Goal: Task Accomplishment & Management: Use online tool/utility

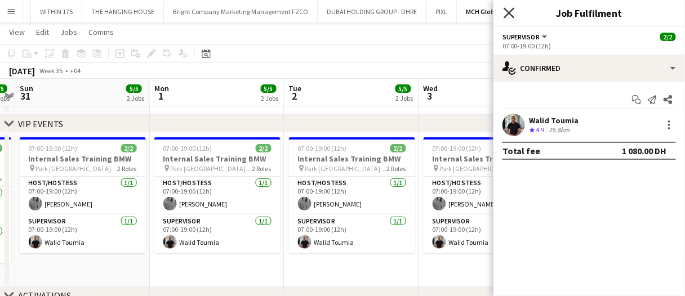
click at [511, 11] on icon "Close pop-in" at bounding box center [509, 12] width 11 height 11
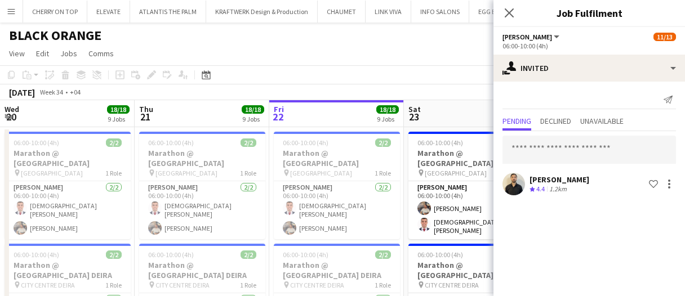
click at [345, 85] on div "August 2025 Week 34 • +04" at bounding box center [342, 93] width 685 height 16
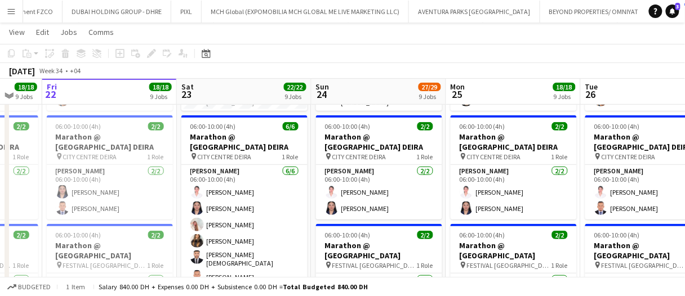
scroll to position [129, 0]
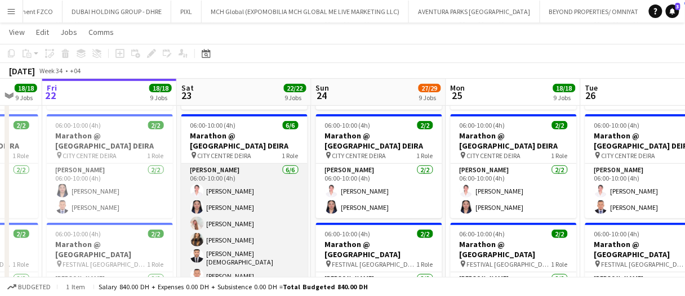
click at [226, 188] on app-card-role "Usher 6/6 06:00-10:00 (4h) Cherry Ann Timichan Angela Dianne Pajarillo Camille …" at bounding box center [245, 225] width 126 height 123
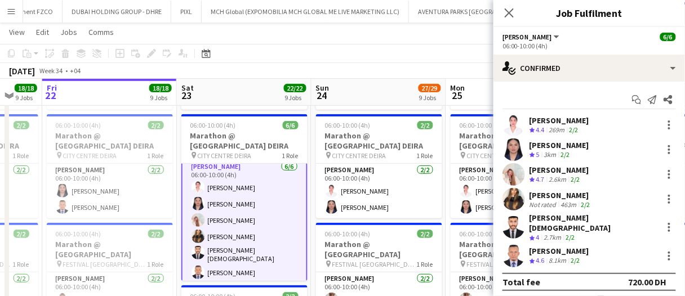
scroll to position [0, 0]
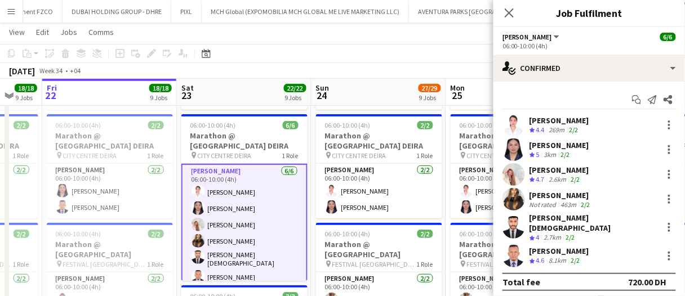
click at [638, 224] on div "Ammaz Muhammad Crew rating 4 2.7km 2/2" at bounding box center [590, 228] width 192 height 30
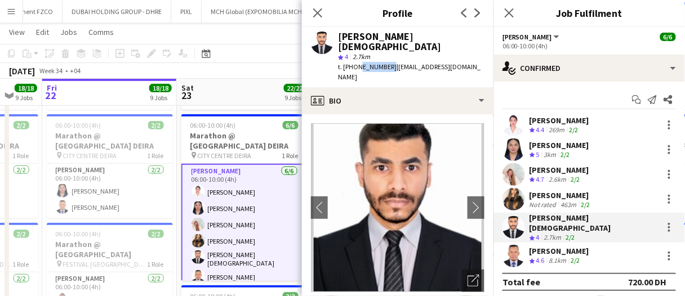
drag, startPoint x: 386, startPoint y: 58, endPoint x: 358, endPoint y: 55, distance: 28.4
click at [358, 63] on span "t. +971554125097" at bounding box center [367, 67] width 59 height 8
copy span "554125097"
click at [582, 202] on app-skills-label "2/2" at bounding box center [586, 205] width 9 height 8
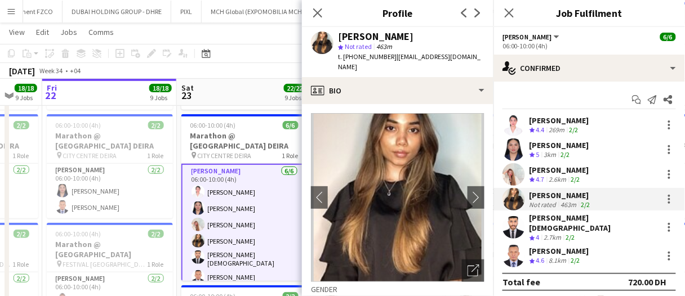
drag, startPoint x: 388, startPoint y: 57, endPoint x: 358, endPoint y: 58, distance: 30.4
click at [358, 58] on div "t. +971562617873 | anushkanaomi3@yahoo.ca" at bounding box center [411, 62] width 147 height 20
copy span "562617873"
click at [545, 177] on span "4.7" at bounding box center [541, 179] width 8 height 8
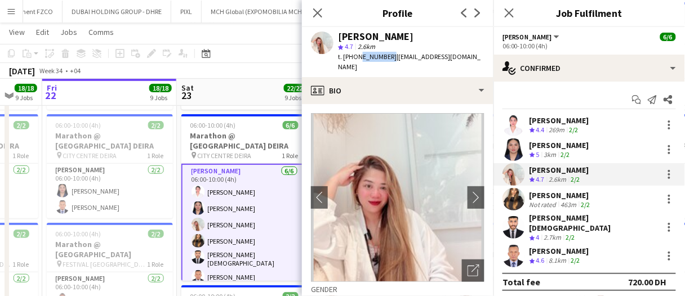
drag, startPoint x: 387, startPoint y: 56, endPoint x: 358, endPoint y: 61, distance: 29.7
click at [358, 61] on div "t. +971585561731 | iamcamilleilagan@gmail.com" at bounding box center [411, 62] width 147 height 20
copy span "585561731"
click at [548, 133] on div "269m" at bounding box center [557, 131] width 20 height 10
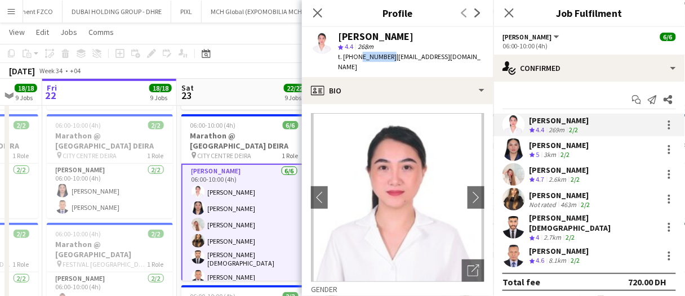
drag, startPoint x: 388, startPoint y: 56, endPoint x: 358, endPoint y: 61, distance: 30.3
click at [358, 61] on div "t. +971566240681 | ctimichan2@gmail.com" at bounding box center [411, 62] width 147 height 20
copy span "566240681"
click at [211, 72] on div "August 2025 Week 34 • +04" at bounding box center [342, 71] width 685 height 16
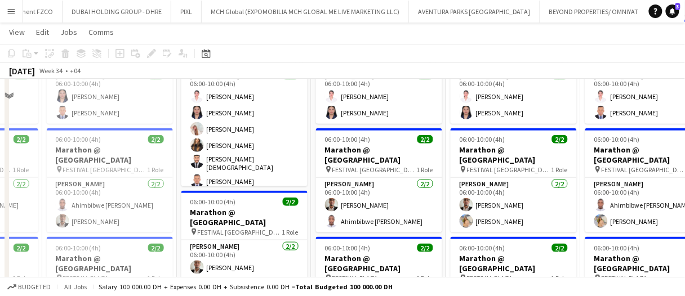
scroll to position [103, 0]
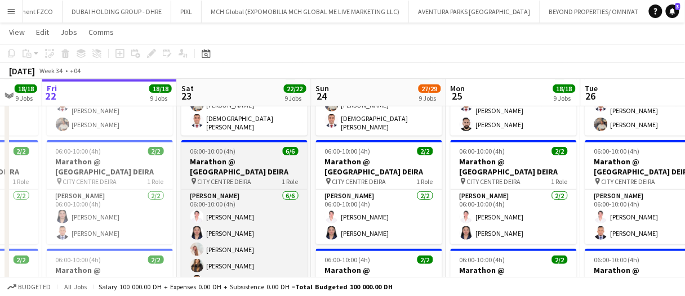
click at [234, 157] on h3 "Marathon @ CITY CENTRE DEIRA" at bounding box center [245, 167] width 126 height 20
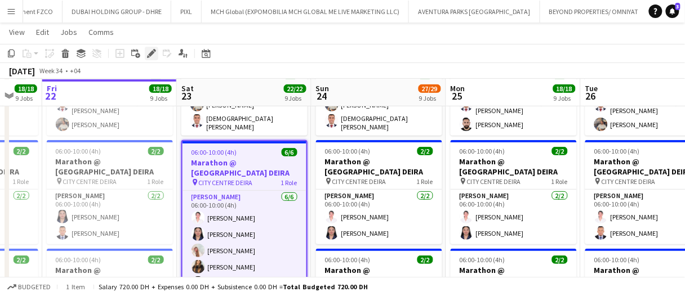
click at [153, 53] on icon at bounding box center [151, 54] width 6 height 6
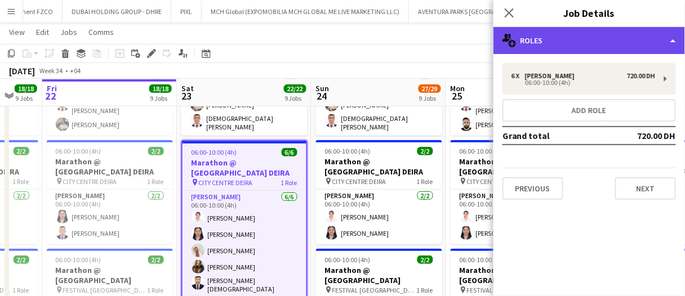
click at [612, 49] on div "multiple-users-add Roles" at bounding box center [590, 40] width 192 height 27
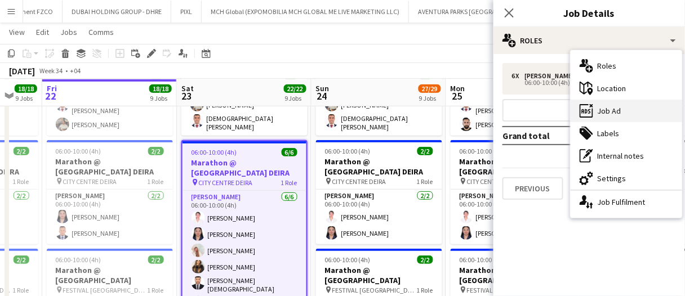
click at [615, 112] on div "ads-window Job Ad" at bounding box center [627, 111] width 112 height 23
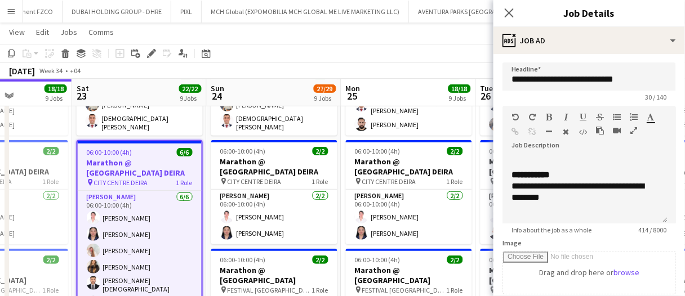
scroll to position [0, 340]
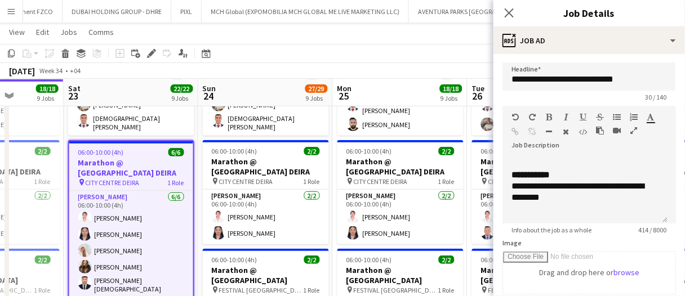
click at [306, 86] on span "27/29" at bounding box center [317, 89] width 23 height 8
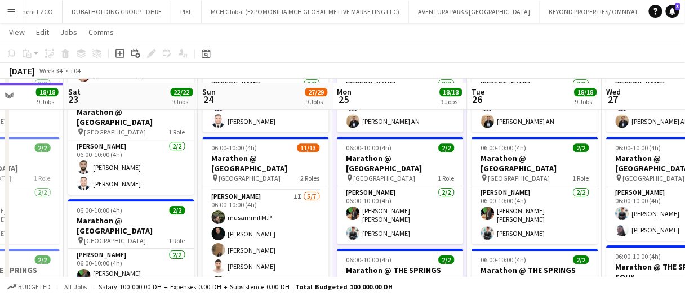
scroll to position [792, 0]
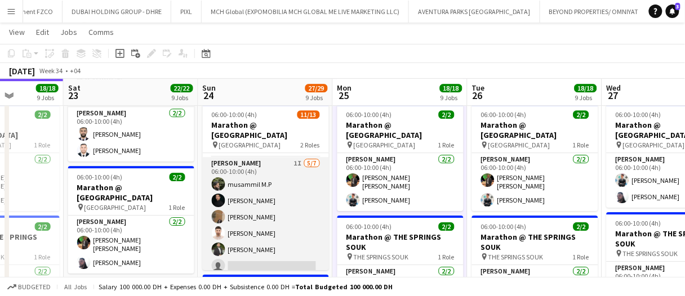
click at [291, 168] on app-card-role "Usher 1I 5/7 06:00-10:00 (4h) musammil M.P Mohamad Salim Samuel Ogoke Eyad Jawa…" at bounding box center [266, 225] width 126 height 136
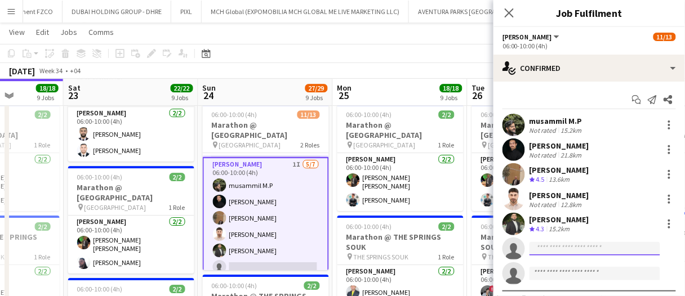
click at [543, 246] on input at bounding box center [595, 249] width 131 height 14
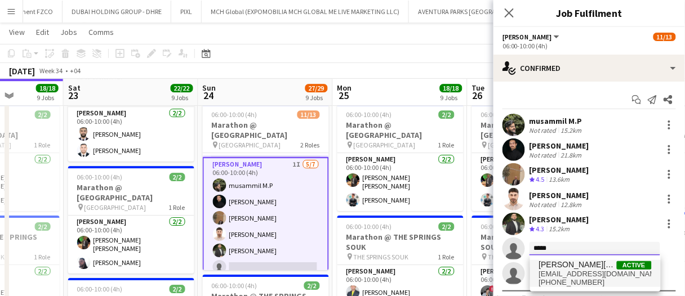
type input "*****"
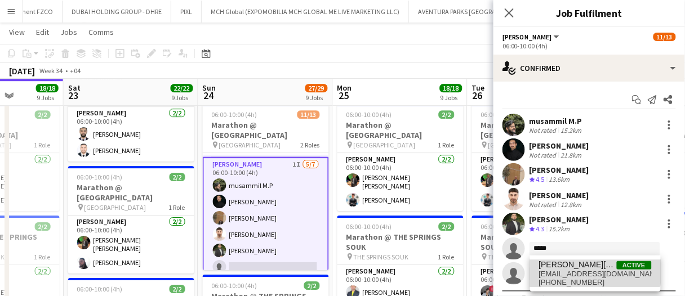
click at [557, 270] on span "ammaz_style@hotmail.com" at bounding box center [595, 274] width 113 height 9
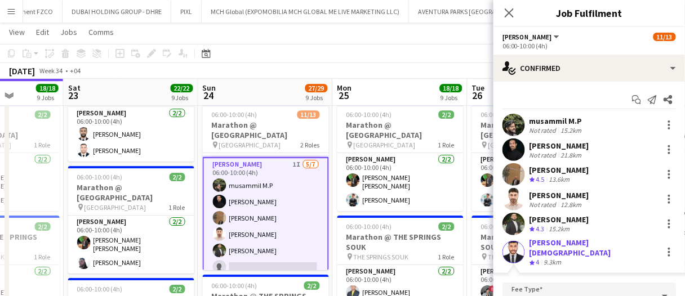
scroll to position [129, 0]
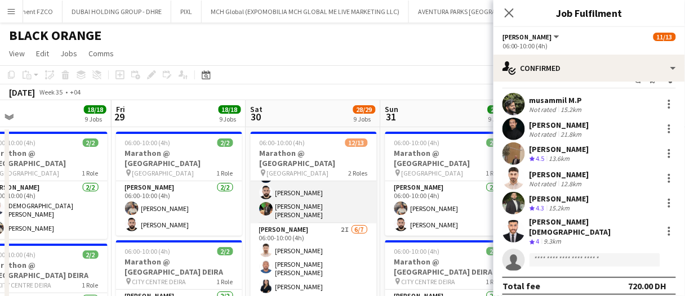
scroll to position [87, 0]
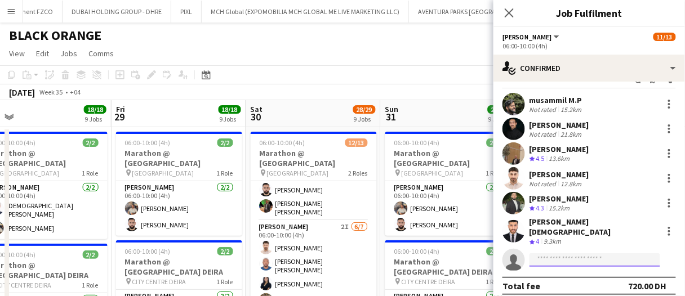
click at [597, 254] on input at bounding box center [595, 261] width 131 height 14
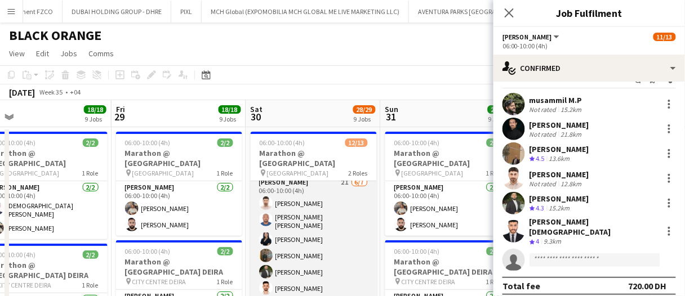
click at [316, 245] on app-card-role "Usher 2I 6/7 06:00-10:00 (4h) Eyad Jawad Stanley Nzubechukwu ugochukwu Maria Se…" at bounding box center [314, 246] width 126 height 140
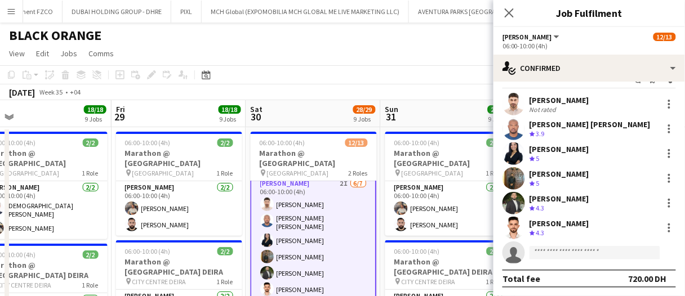
scroll to position [133, 0]
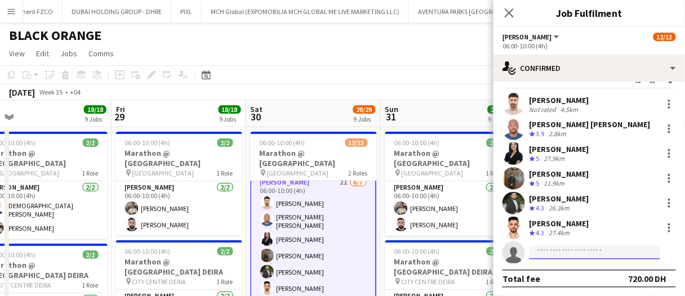
click at [548, 251] on input at bounding box center [595, 253] width 131 height 14
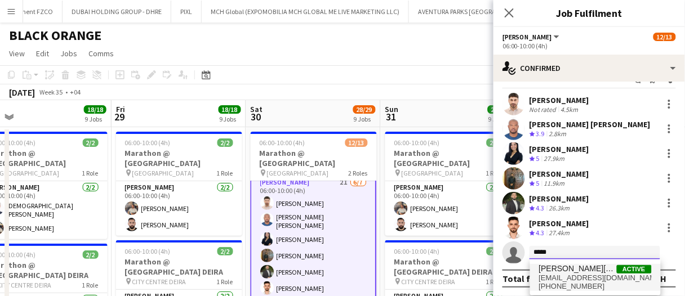
type input "*****"
click at [587, 267] on span "Ammaz Muhammad" at bounding box center [578, 269] width 78 height 10
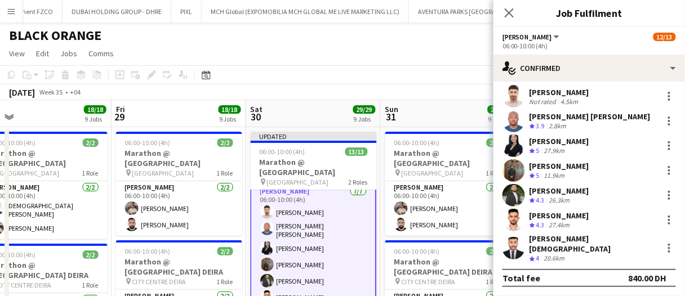
scroll to position [21, 0]
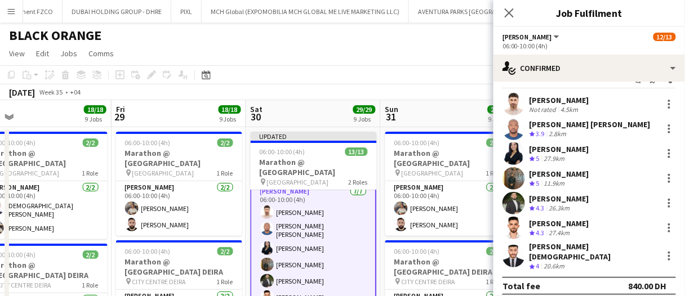
click at [440, 98] on div "August 2025 Week 35 • +04 Publish 1 job Revert 1 job" at bounding box center [342, 93] width 685 height 16
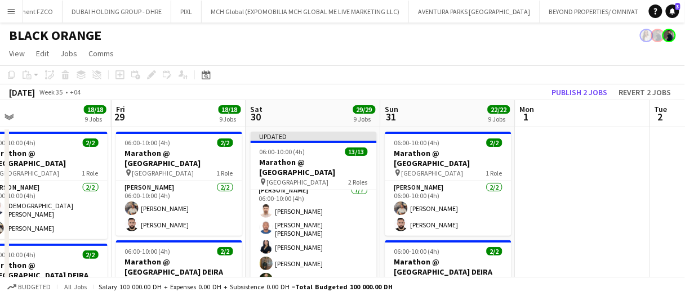
scroll to position [132, 0]
click at [586, 87] on button "Publish 2 jobs" at bounding box center [580, 92] width 65 height 15
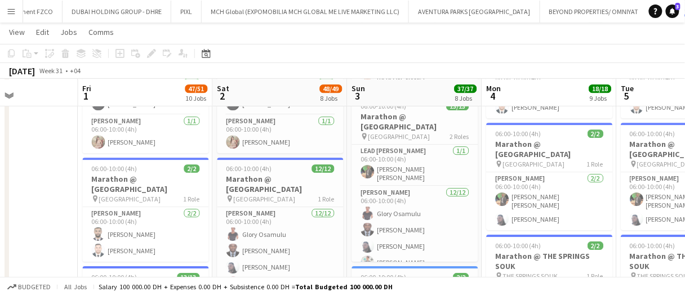
scroll to position [829, 0]
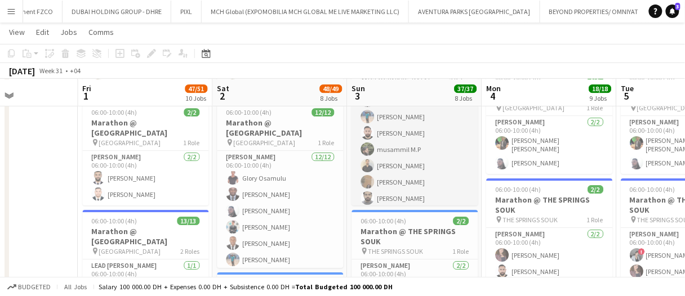
click at [403, 155] on app-card-role "Usher 12/12 06:00-10:00 (4h) Glory Osamulu Samuel Nweze David Enekwechi Umer Ra…" at bounding box center [415, 117] width 126 height 218
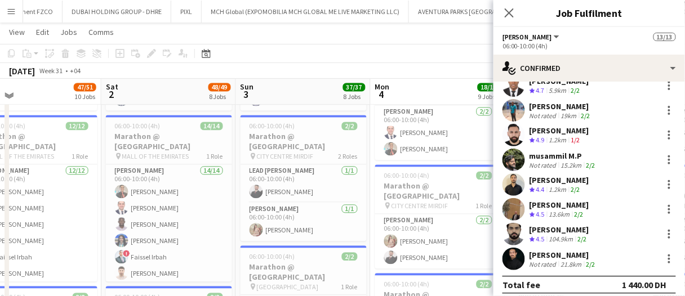
scroll to position [514, 0]
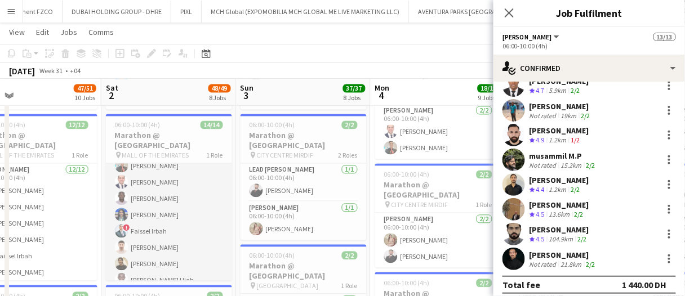
click at [168, 215] on app-card-role "Usher 14/14 06:00-10:00 (4h) Albert Arroyo Ramy Habib Alex Kawalya Pooja Ropwan…" at bounding box center [169, 264] width 126 height 251
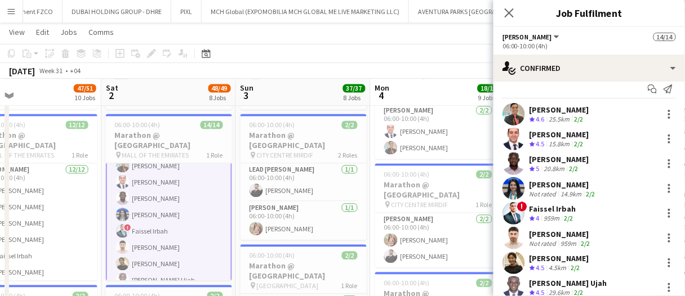
scroll to position [5, 0]
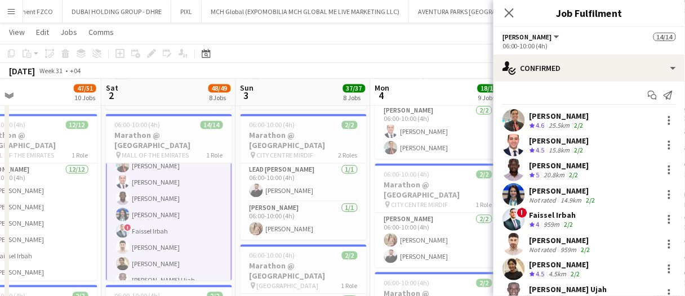
click at [555, 175] on div "20.8km" at bounding box center [554, 176] width 25 height 10
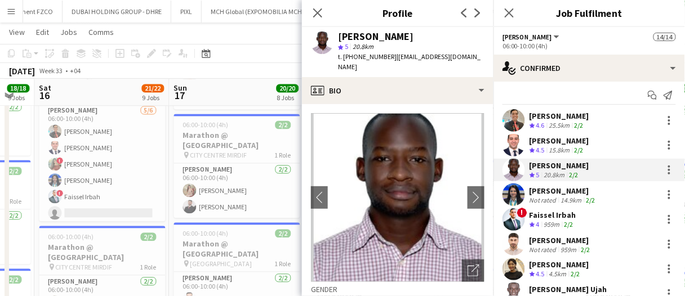
scroll to position [0, 490]
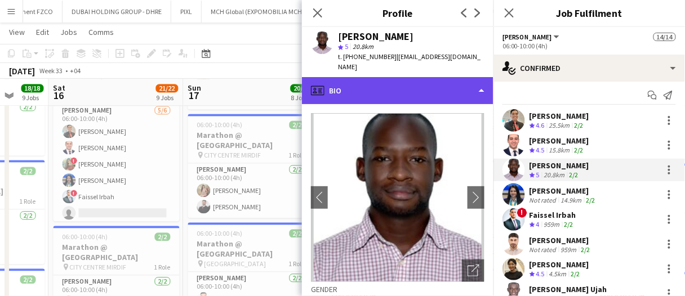
click at [404, 85] on div "profile Bio" at bounding box center [398, 90] width 192 height 27
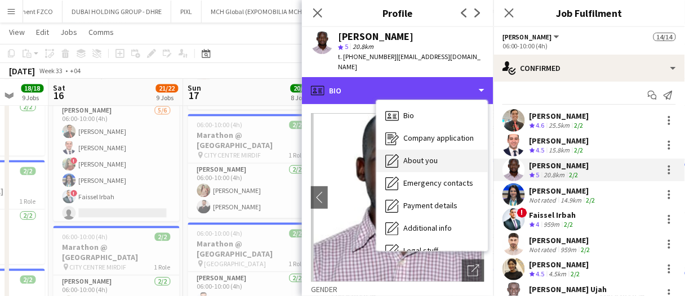
scroll to position [60, 0]
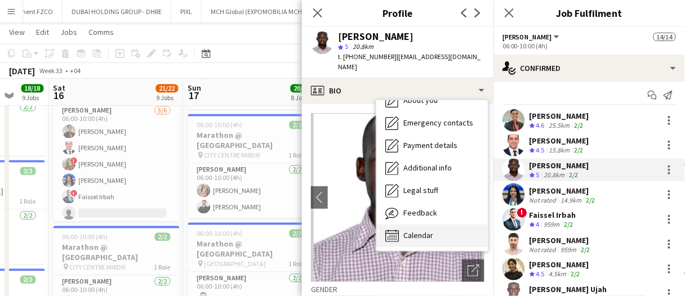
click at [417, 231] on span "Calendar" at bounding box center [419, 236] width 30 height 10
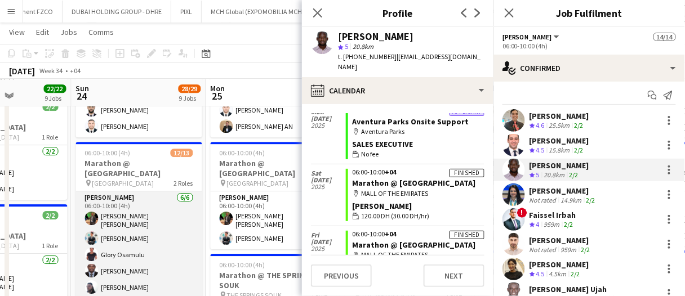
scroll to position [129, 0]
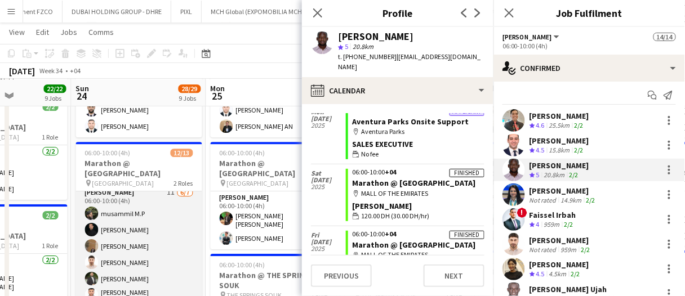
click at [97, 240] on app-user-avatar at bounding box center [92, 247] width 14 height 14
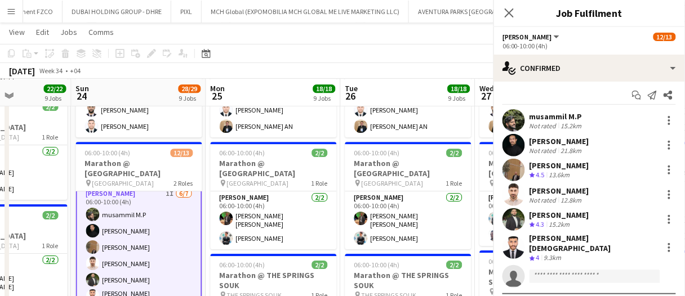
scroll to position [130, 0]
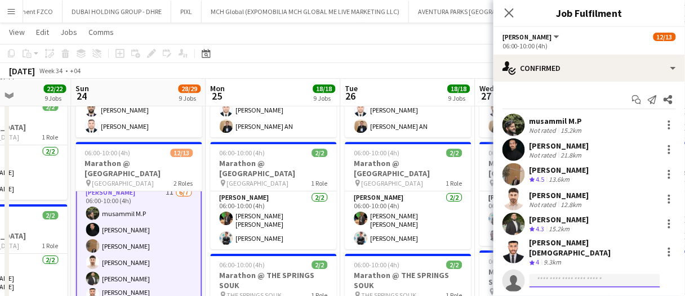
click at [573, 275] on input at bounding box center [595, 282] width 131 height 14
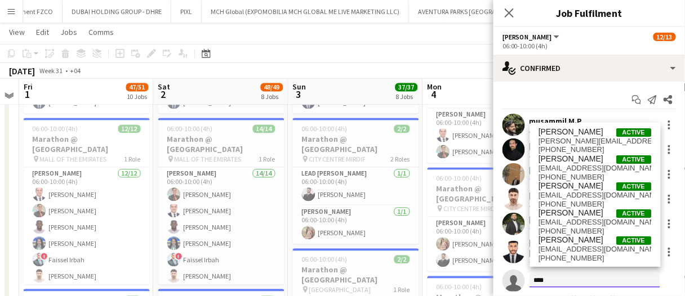
scroll to position [509, 0]
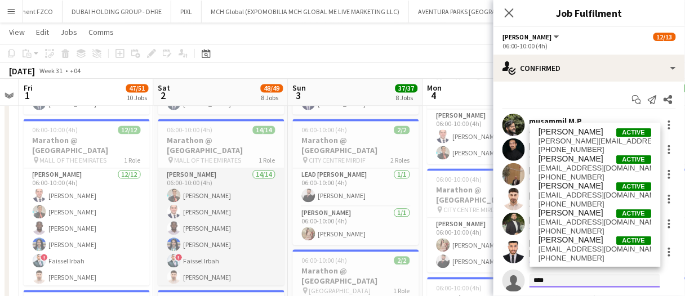
type input "****"
click at [244, 225] on app-card-role "Usher 14/14 06:00-10:00 (4h) Albert Arroyo Ramy Habib Alex Kawalya Pooja Ropwan…" at bounding box center [221, 294] width 126 height 251
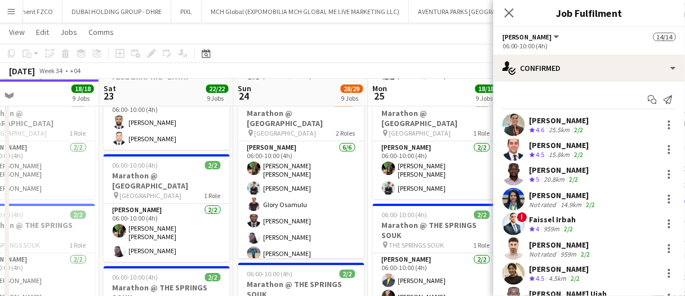
scroll to position [57, 0]
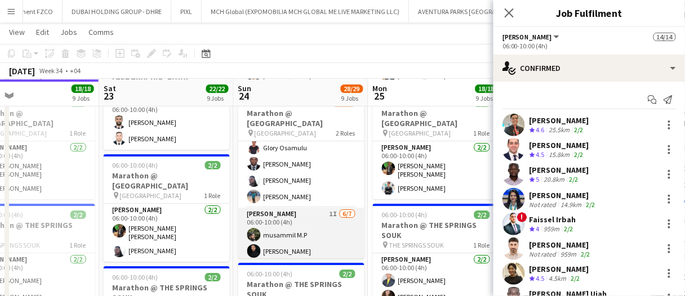
click at [293, 208] on app-card-role "Usher 1I 6/7 06:00-10:00 (4h) musammil M.P Mohamad Salim Samuel Ogoke Eyad Jawa…" at bounding box center [301, 278] width 126 height 140
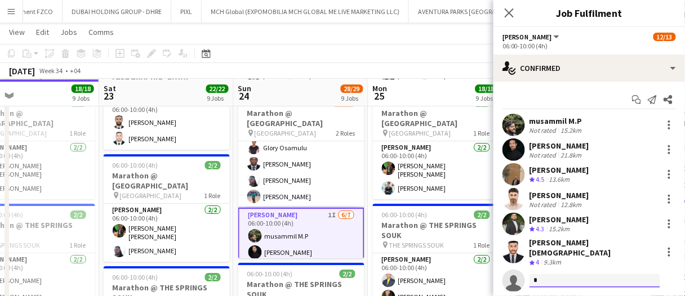
click at [561, 275] on input "*" at bounding box center [595, 282] width 131 height 14
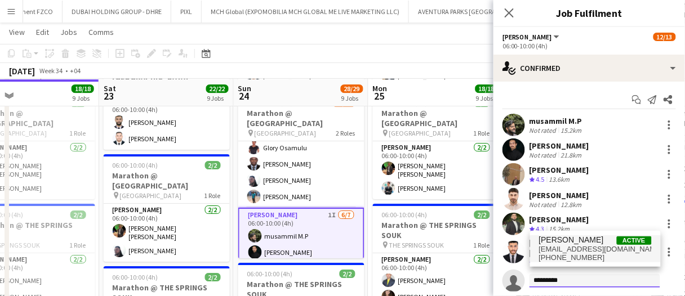
type input "*********"
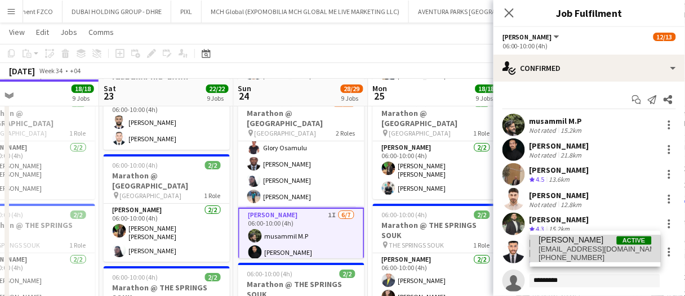
click at [588, 252] on span "kawalyaalex8@gmail.com" at bounding box center [595, 249] width 113 height 9
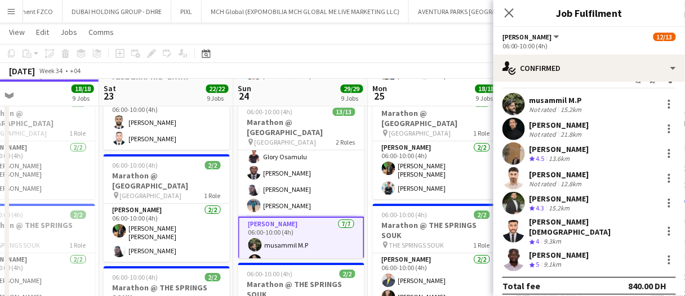
click at [432, 64] on div "August 2025 Week 34 • +04 Publish 1 job Revert 1 job" at bounding box center [342, 71] width 685 height 16
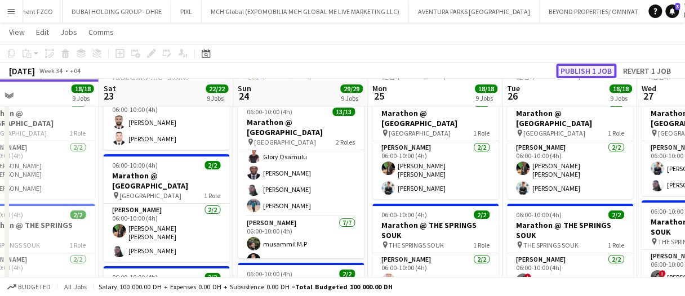
click at [586, 73] on button "Publish 1 job" at bounding box center [587, 71] width 60 height 15
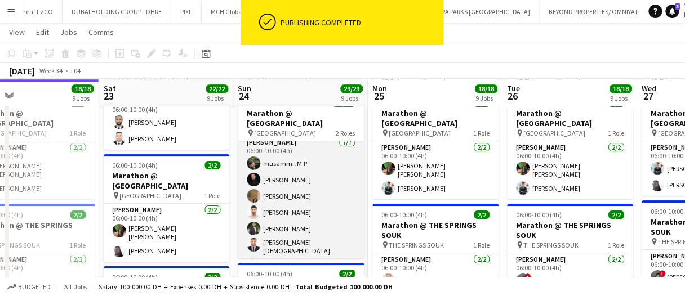
click at [289, 201] on app-card-role "Usher 7/7 06:00-10:00 (4h) musammil M.P Mohamad Salim Samuel Ogoke Eyad Jawad M…" at bounding box center [301, 206] width 126 height 140
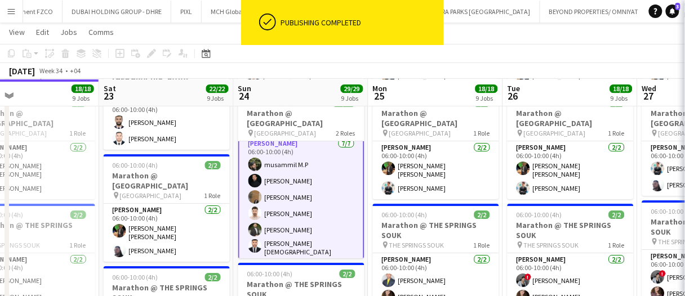
scroll to position [130, 0]
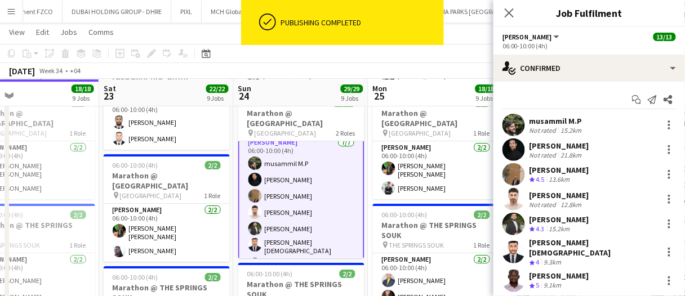
click at [358, 73] on div "August 2025 Week 34 • +04" at bounding box center [342, 71] width 685 height 16
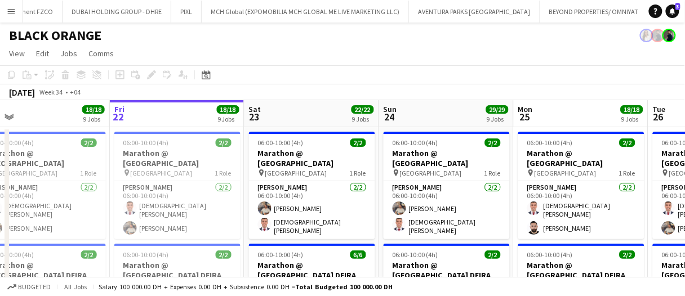
scroll to position [0, 267]
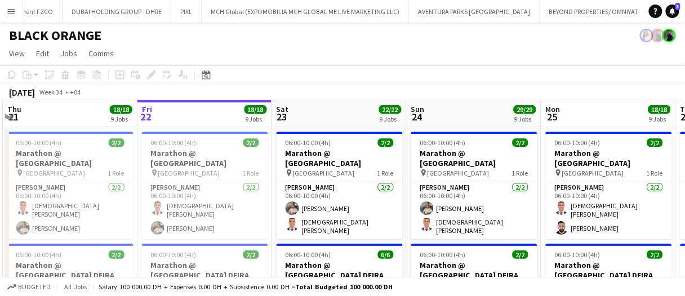
click at [14, 18] on button "Menu" at bounding box center [11, 11] width 23 height 23
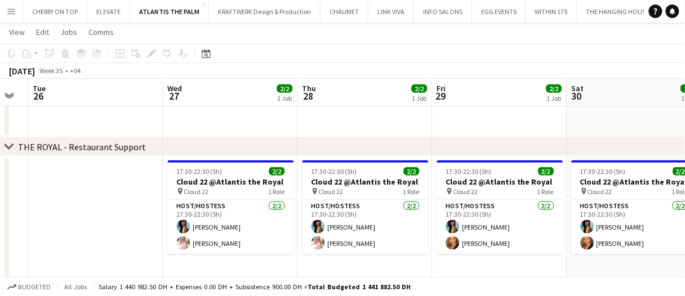
scroll to position [0, 511]
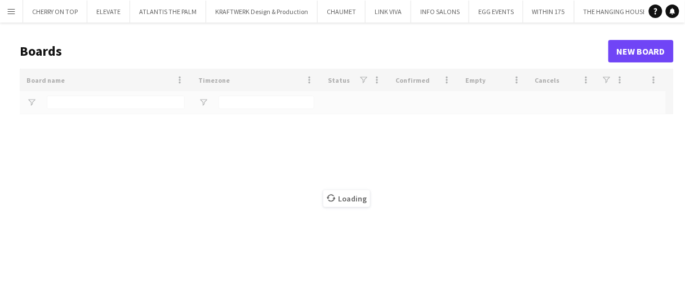
click at [4, 10] on button "Menu" at bounding box center [11, 11] width 23 height 23
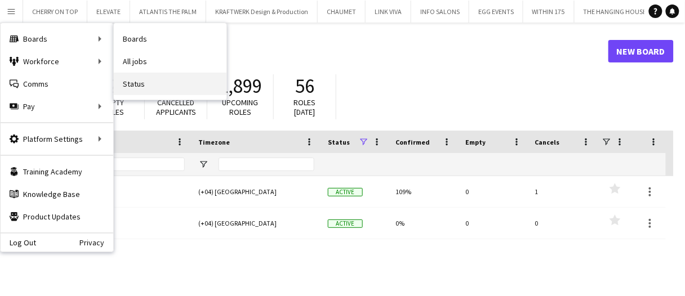
click at [167, 87] on link "Status" at bounding box center [170, 84] width 113 height 23
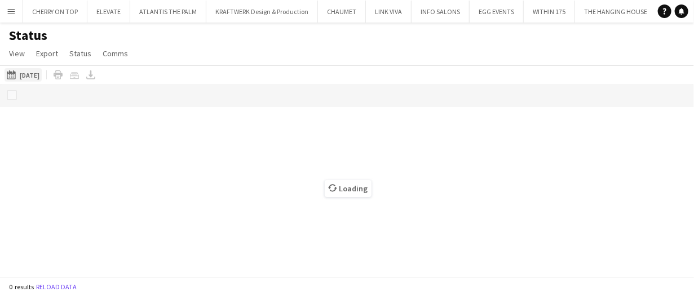
click at [35, 72] on button "22-08-2025 to 28-08-2025 18-08-2025" at bounding box center [23, 75] width 37 height 14
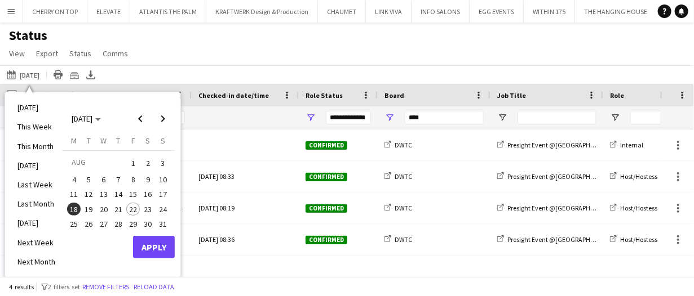
click at [148, 206] on span "23" at bounding box center [148, 210] width 14 height 14
click at [163, 223] on span "31" at bounding box center [163, 225] width 14 height 14
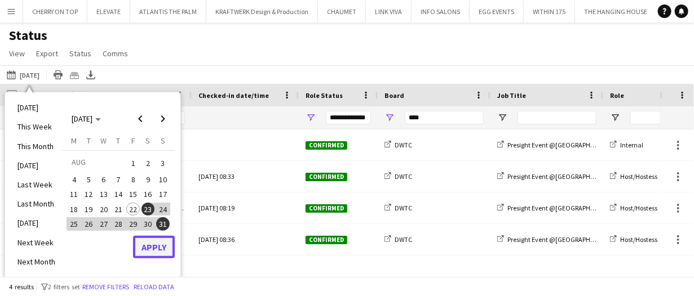
click at [158, 247] on button "Apply" at bounding box center [154, 247] width 42 height 23
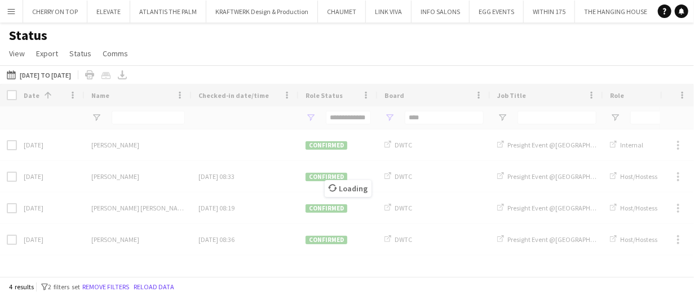
type input "***"
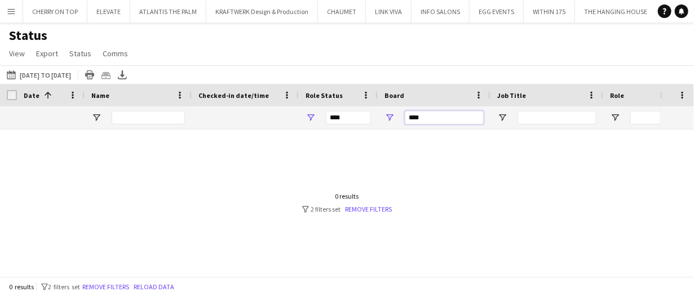
drag, startPoint x: 444, startPoint y: 113, endPoint x: 336, endPoint y: 104, distance: 108.6
click at [336, 104] on div "Crew Shift Details Date 1 Name" at bounding box center [696, 107] width 1392 height 46
type input "*"
type input "**********"
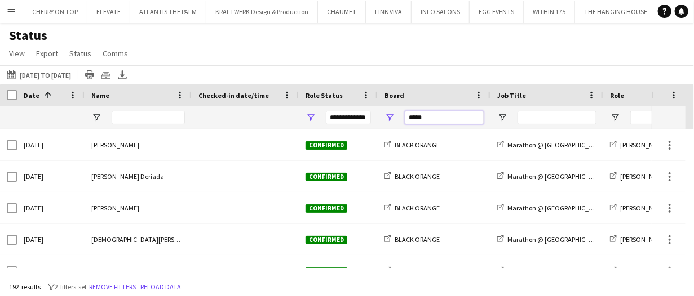
type input "*****"
click at [508, 119] on div at bounding box center [546, 118] width 113 height 23
click at [502, 118] on span "Open Filter Menu" at bounding box center [502, 118] width 10 height 10
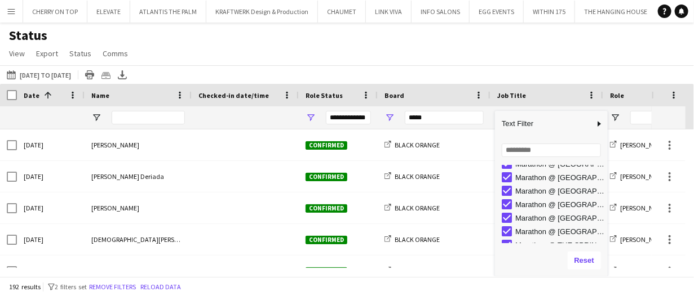
scroll to position [57, 0]
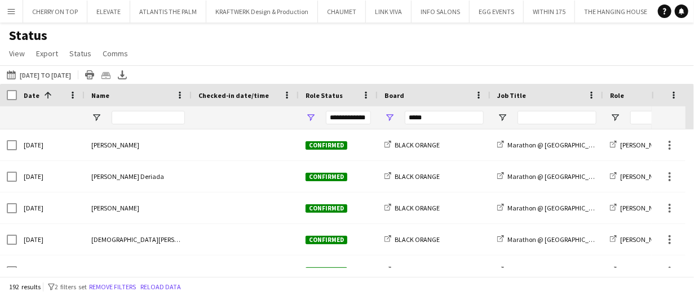
click at [498, 73] on div "22-08-2025 to 28-08-2025 23-08-2025 to 31-08-2025 Today This Week This Month Ye…" at bounding box center [347, 74] width 694 height 19
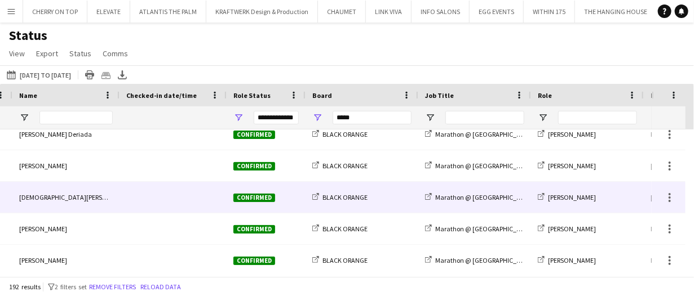
scroll to position [49, 0]
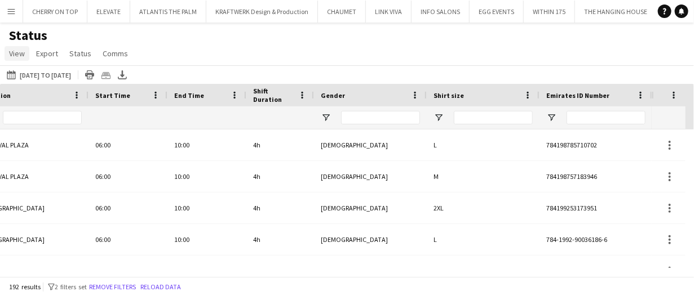
click at [20, 51] on span "View" at bounding box center [17, 53] width 16 height 10
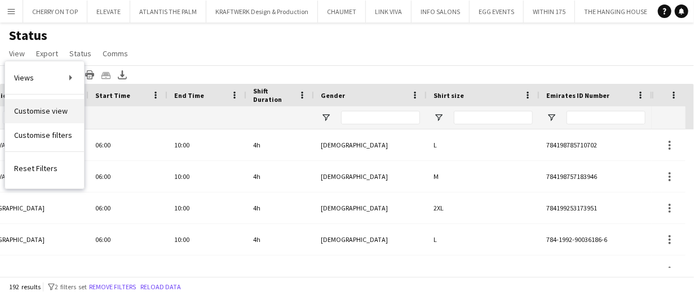
click at [61, 106] on span "Customise view" at bounding box center [41, 111] width 54 height 10
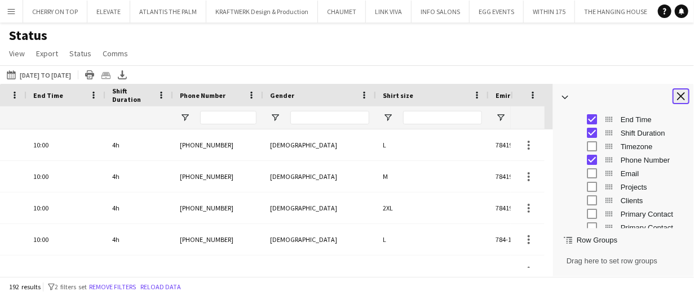
click at [682, 95] on app-icon "Close tool panel" at bounding box center [681, 96] width 8 height 8
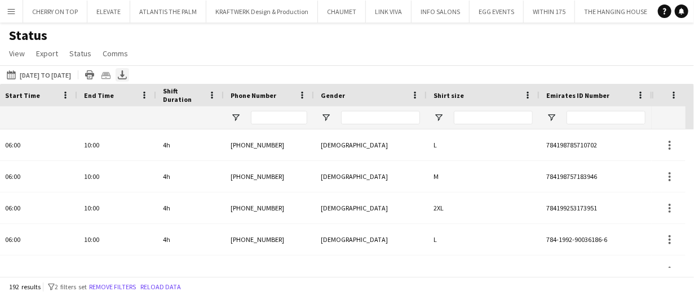
click at [127, 73] on icon "Export XLSX" at bounding box center [122, 74] width 9 height 9
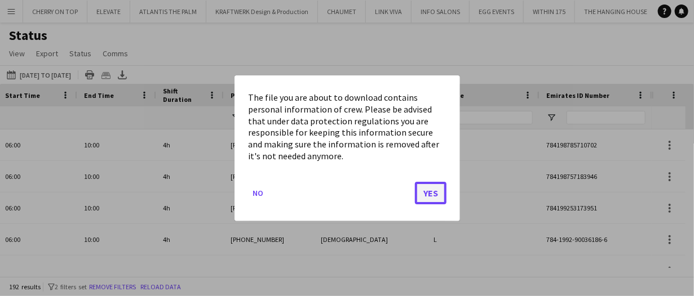
click at [439, 189] on button "Yes" at bounding box center [431, 193] width 32 height 23
